Goal: Information Seeking & Learning: Learn about a topic

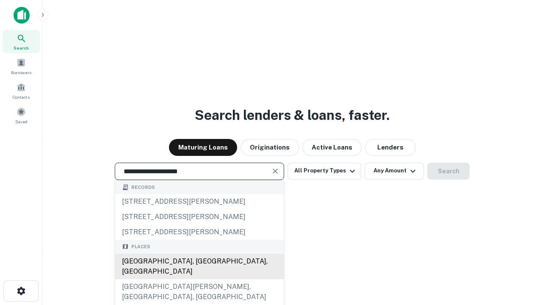
click at [199, 279] on div "[GEOGRAPHIC_DATA], [GEOGRAPHIC_DATA], [GEOGRAPHIC_DATA]" at bounding box center [199, 265] width 168 height 25
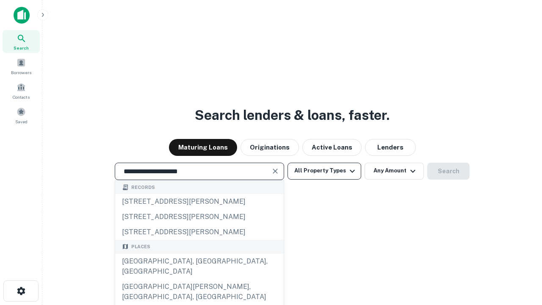
click at [324, 171] on button "All Property Types" at bounding box center [324, 170] width 74 height 17
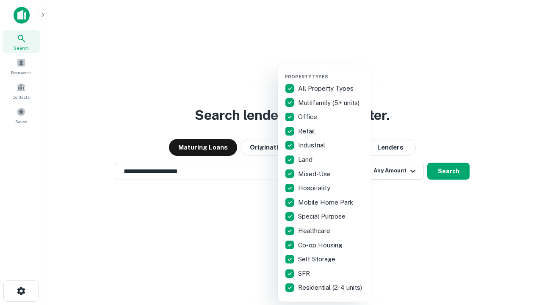
type input "**********"
click at [331, 71] on button "button" at bounding box center [330, 71] width 93 height 0
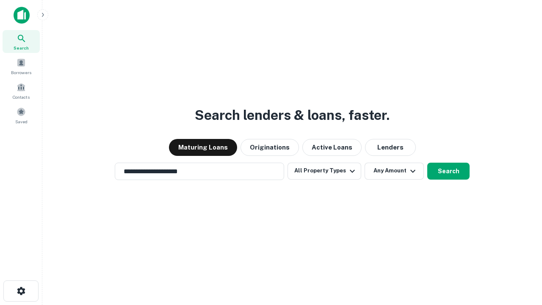
scroll to position [13, 0]
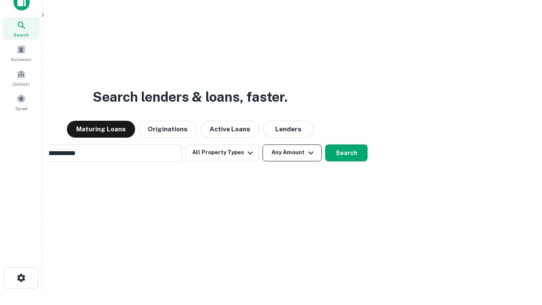
click at [262, 144] on button "Any Amount" at bounding box center [291, 152] width 59 height 17
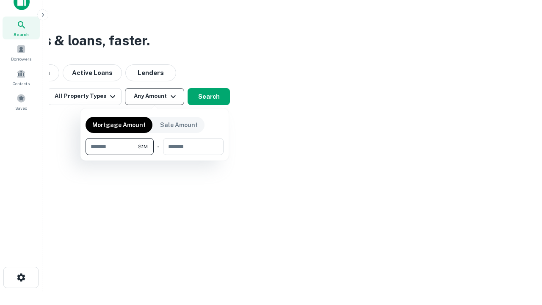
type input "*******"
click at [154, 155] on button "button" at bounding box center [154, 155] width 138 height 0
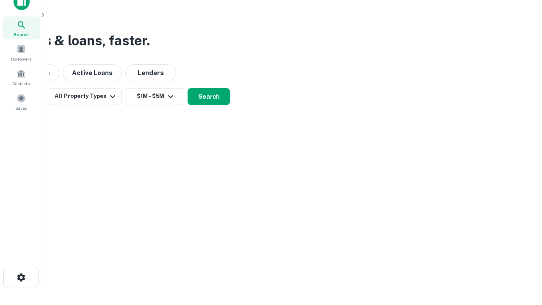
scroll to position [13, 0]
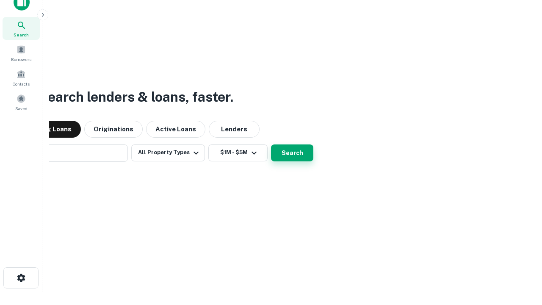
click at [271, 144] on button "Search" at bounding box center [292, 152] width 42 height 17
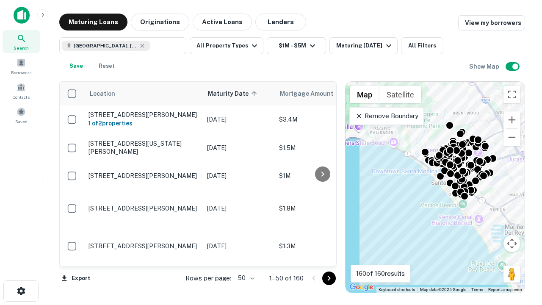
click at [245, 278] on body "Search Borrowers Contacts Saved Maturing Loans Originations Active Loans Lender…" at bounding box center [271, 152] width 542 height 305
click at [245, 256] on li "25" at bounding box center [245, 256] width 25 height 15
